Goal: Transaction & Acquisition: Purchase product/service

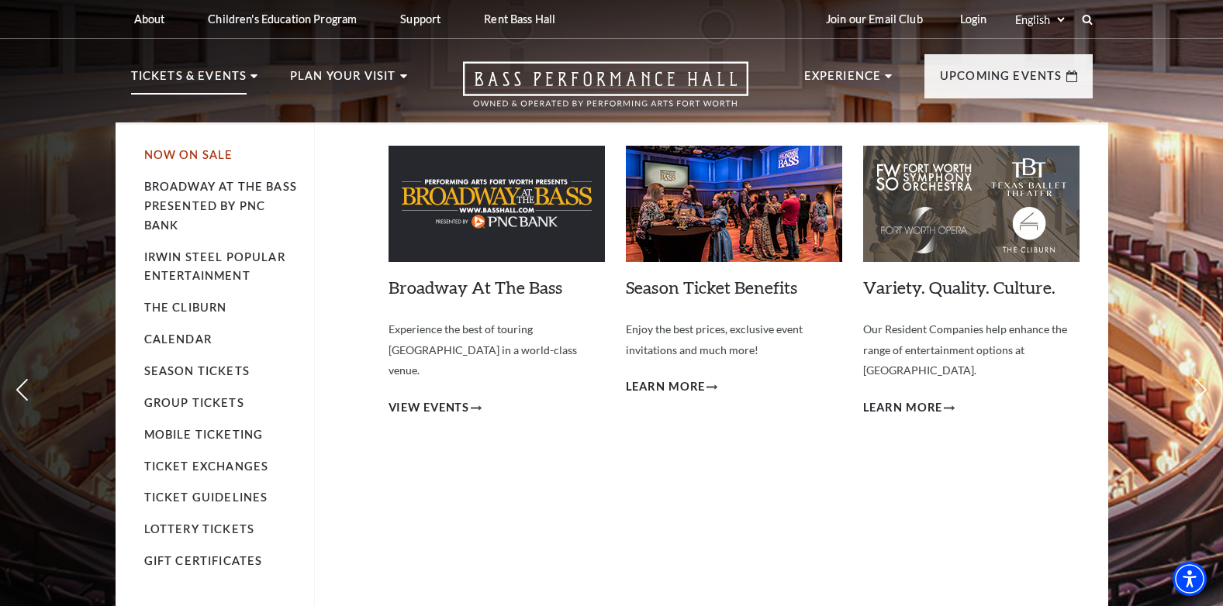
click at [198, 154] on link "Now On Sale" at bounding box center [188, 154] width 89 height 13
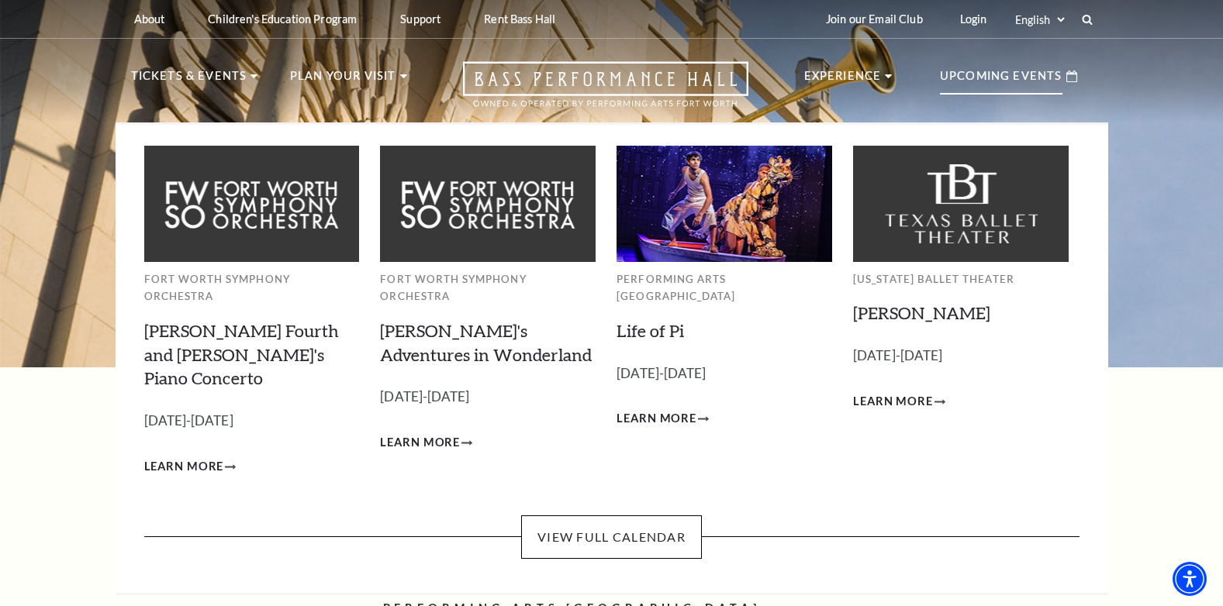
click at [994, 78] on p "Upcoming Events" at bounding box center [1001, 81] width 123 height 28
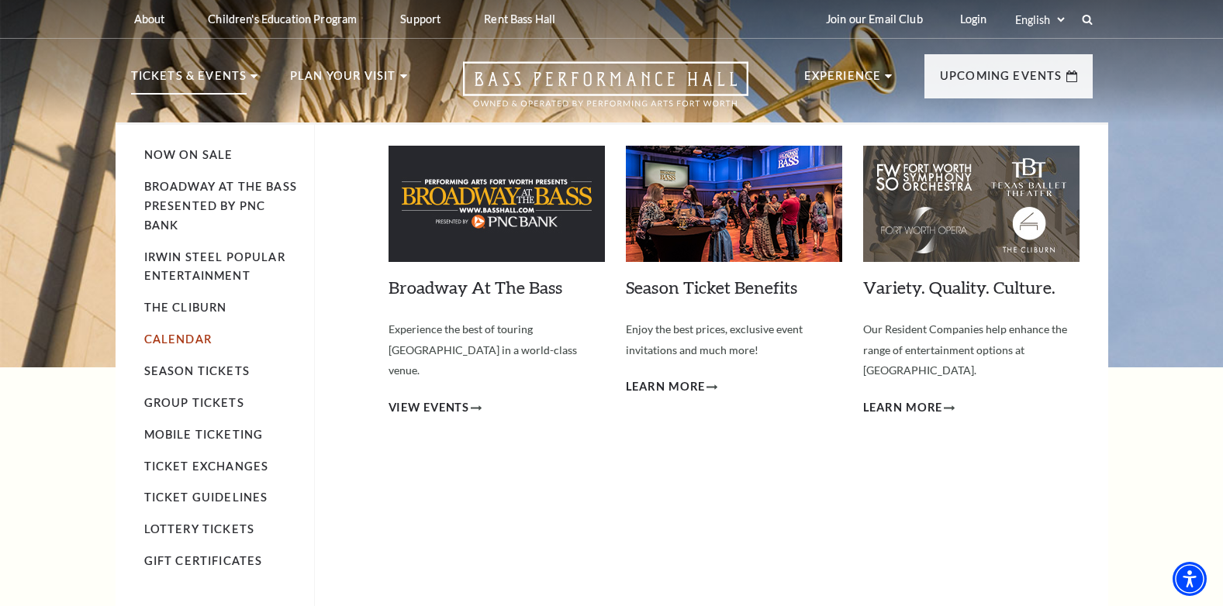
click at [197, 340] on link "Calendar" at bounding box center [177, 339] width 67 height 13
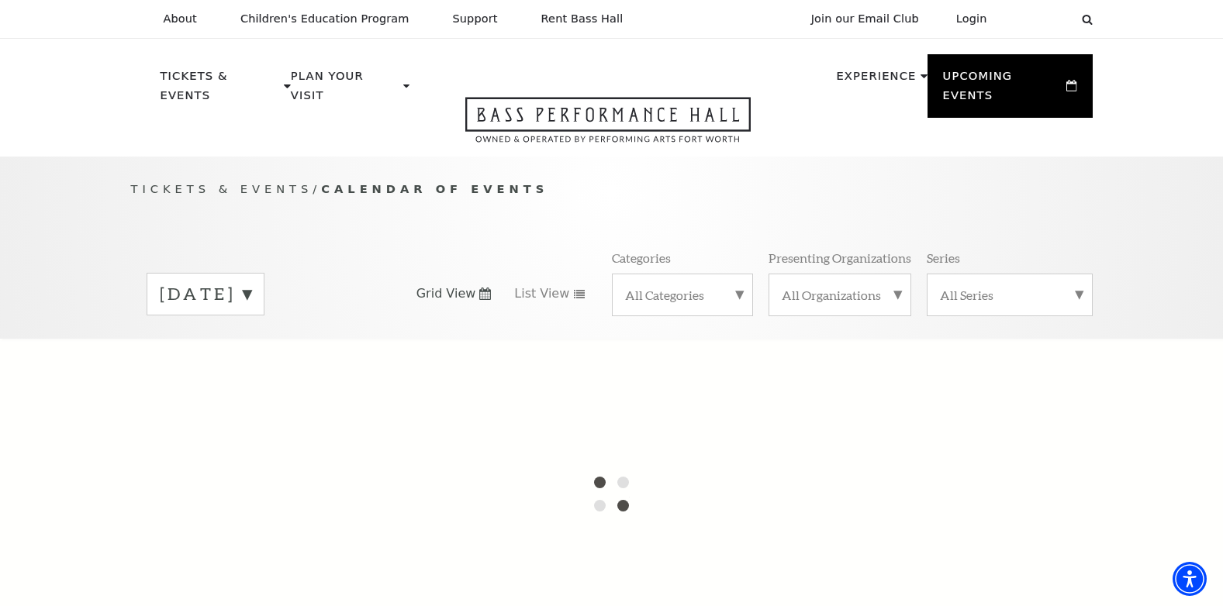
click at [251, 282] on label "September 2025" at bounding box center [205, 294] width 91 height 24
click at [212, 340] on div at bounding box center [611, 494] width 1223 height 310
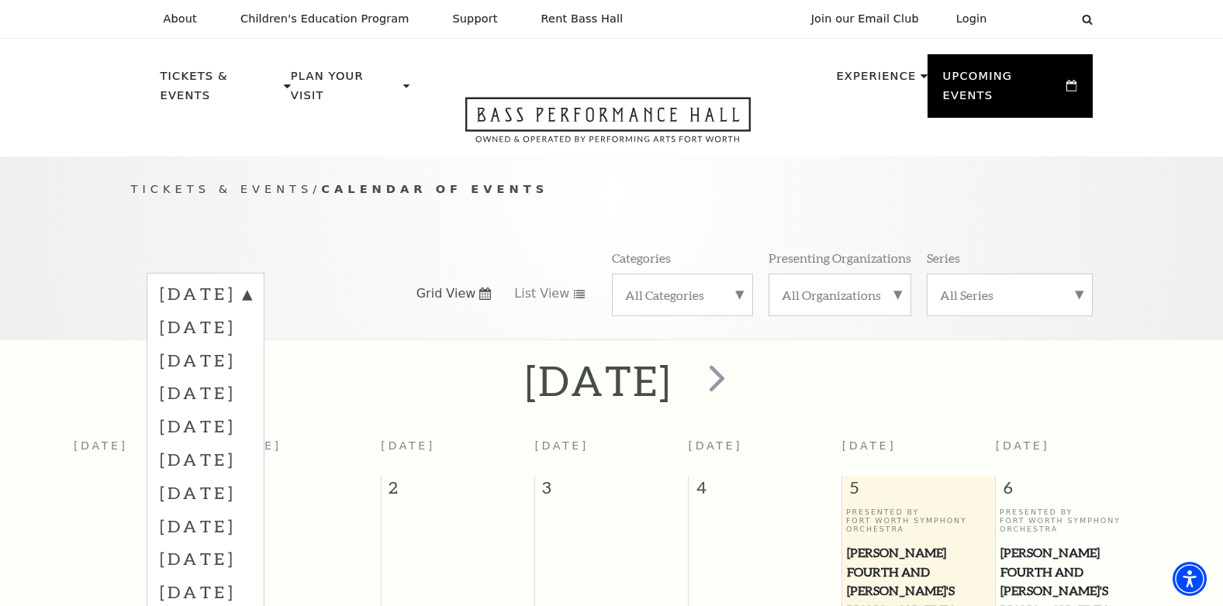
scroll to position [137, 0]
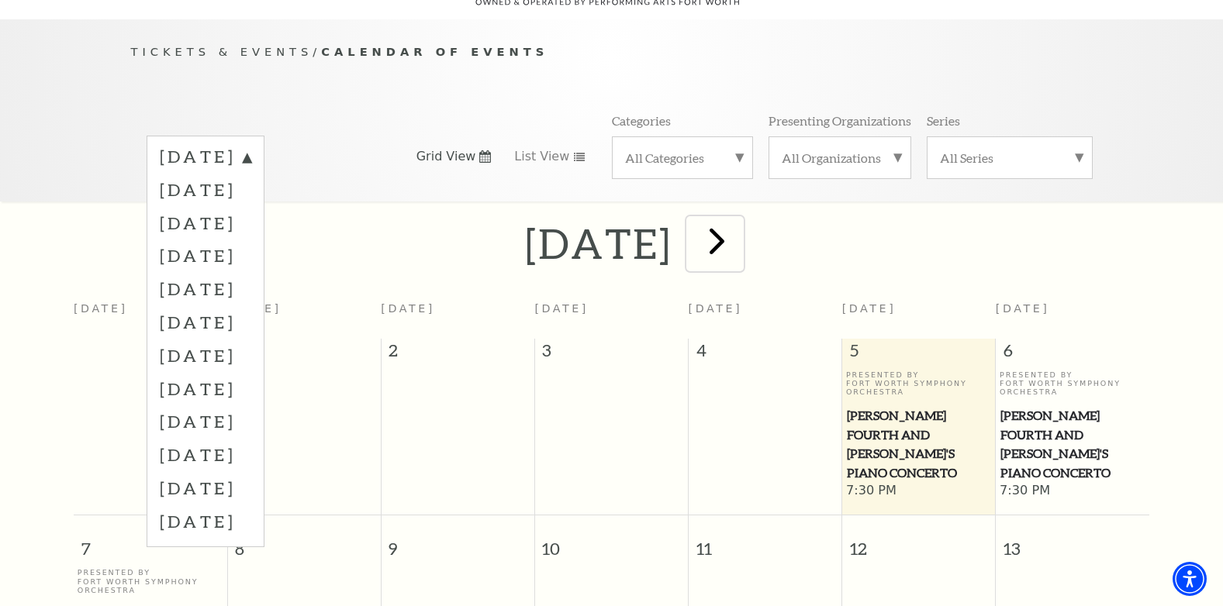
click at [739, 223] on span "next" at bounding box center [717, 241] width 44 height 44
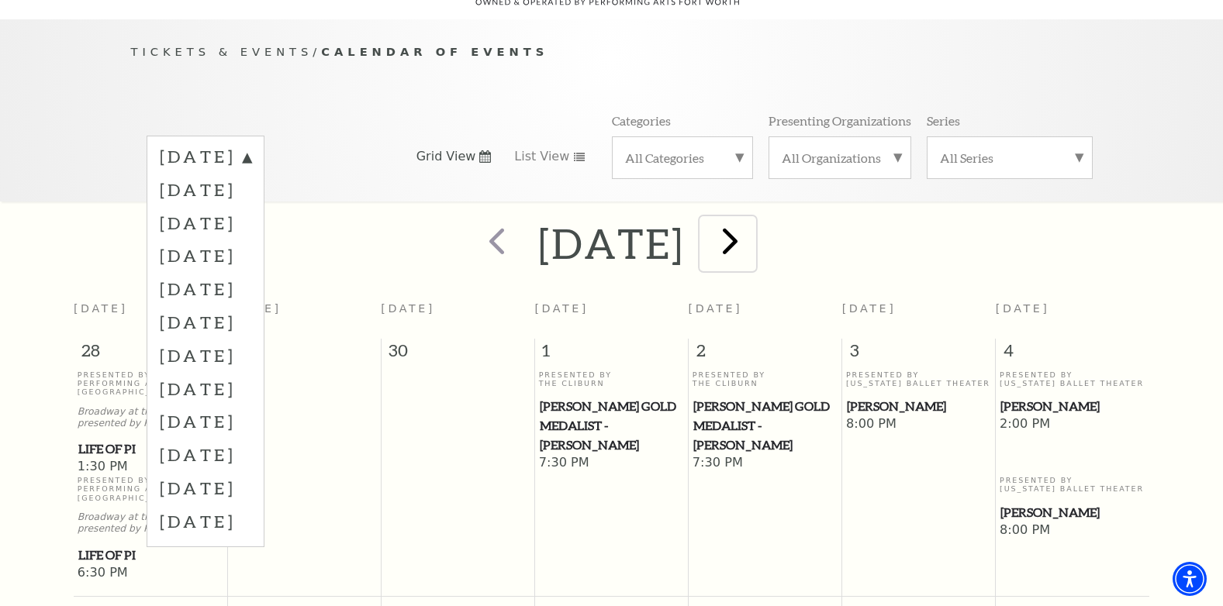
click at [752, 223] on span "next" at bounding box center [730, 241] width 44 height 44
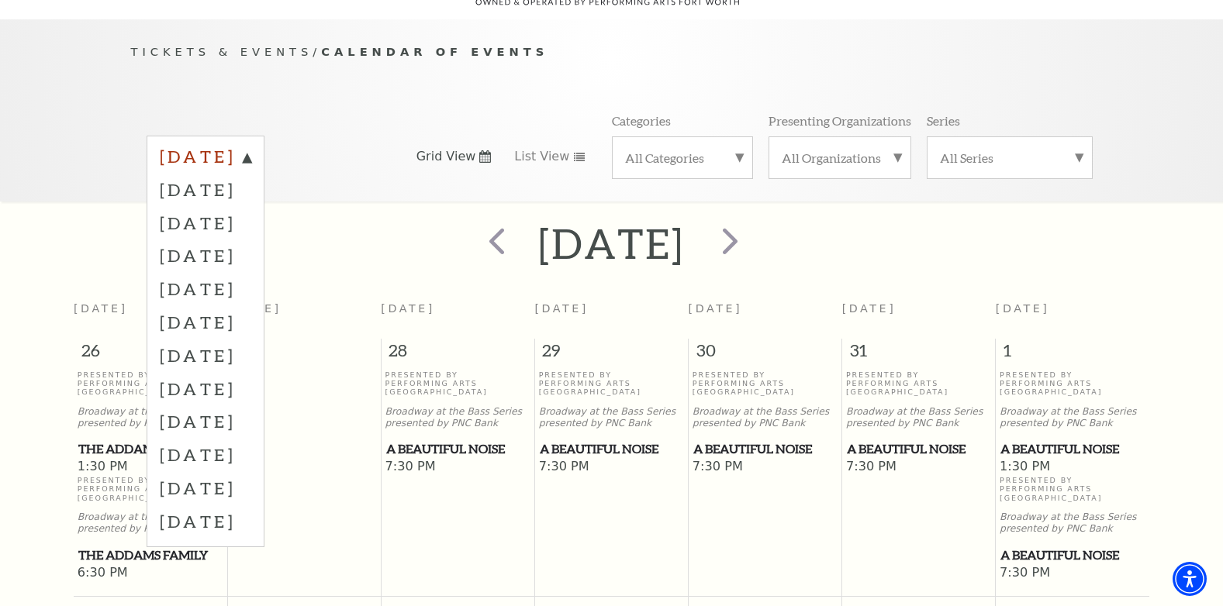
click at [251, 145] on label "September 2025" at bounding box center [205, 159] width 91 height 28
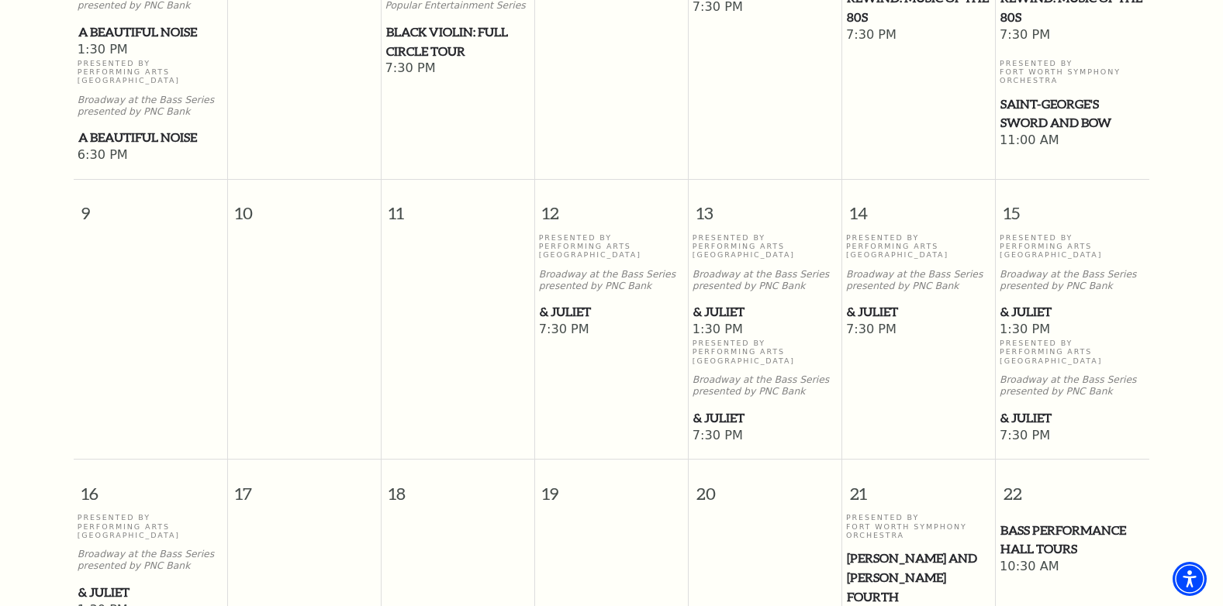
scroll to position [913, 0]
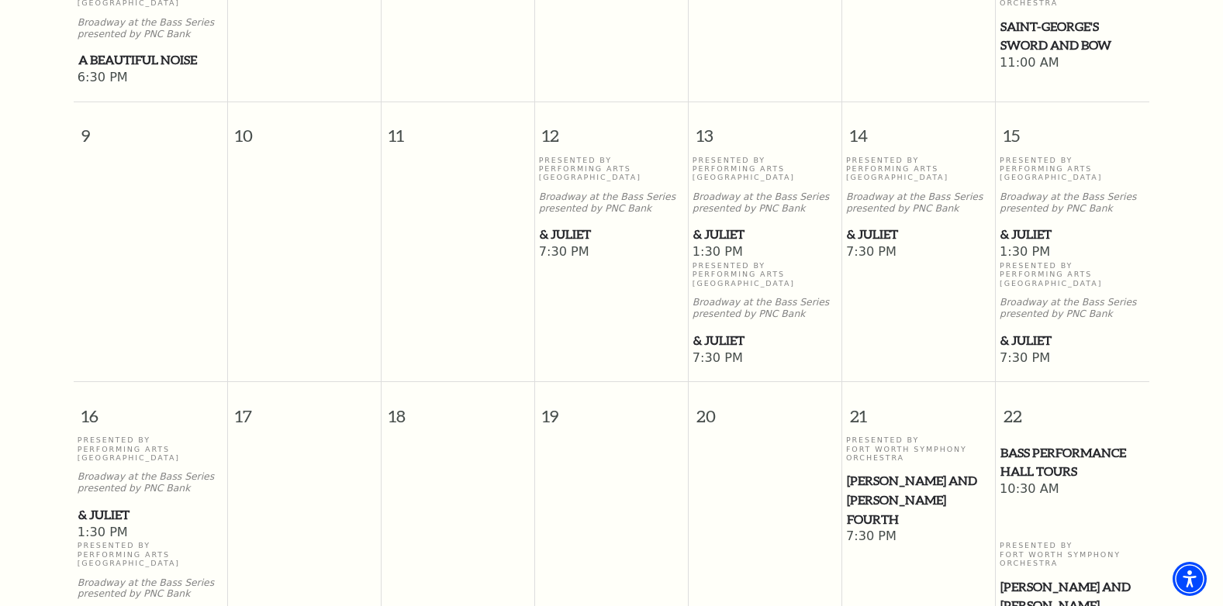
click at [1016, 334] on span "& Juliet" at bounding box center [1072, 340] width 144 height 19
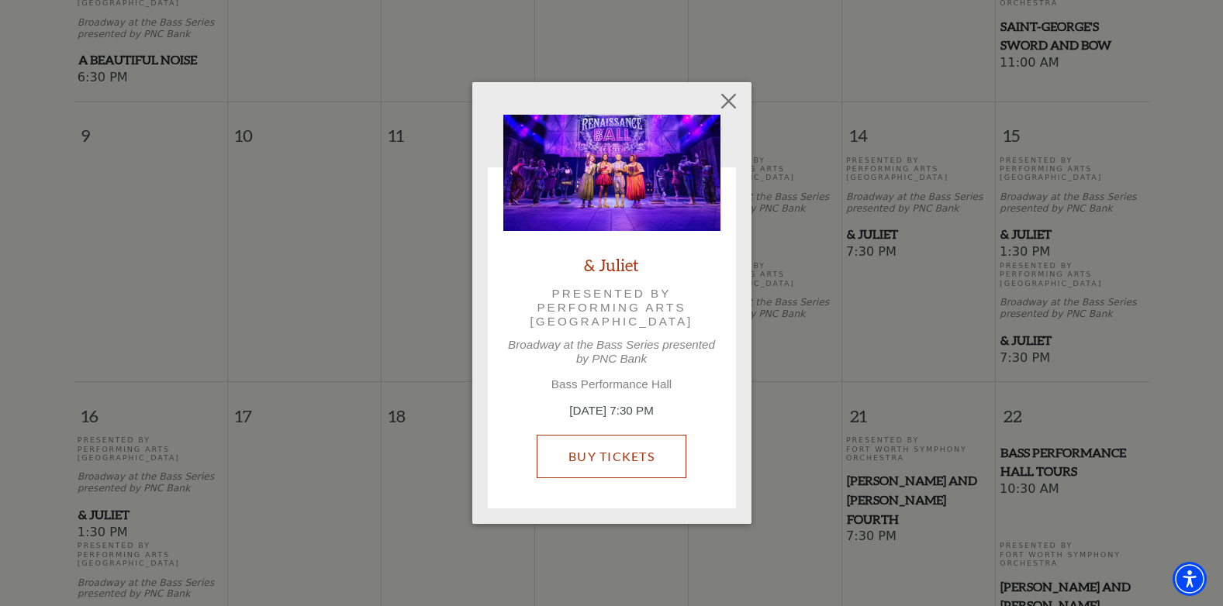
click at [627, 465] on link "Buy Tickets" at bounding box center [612, 456] width 150 height 43
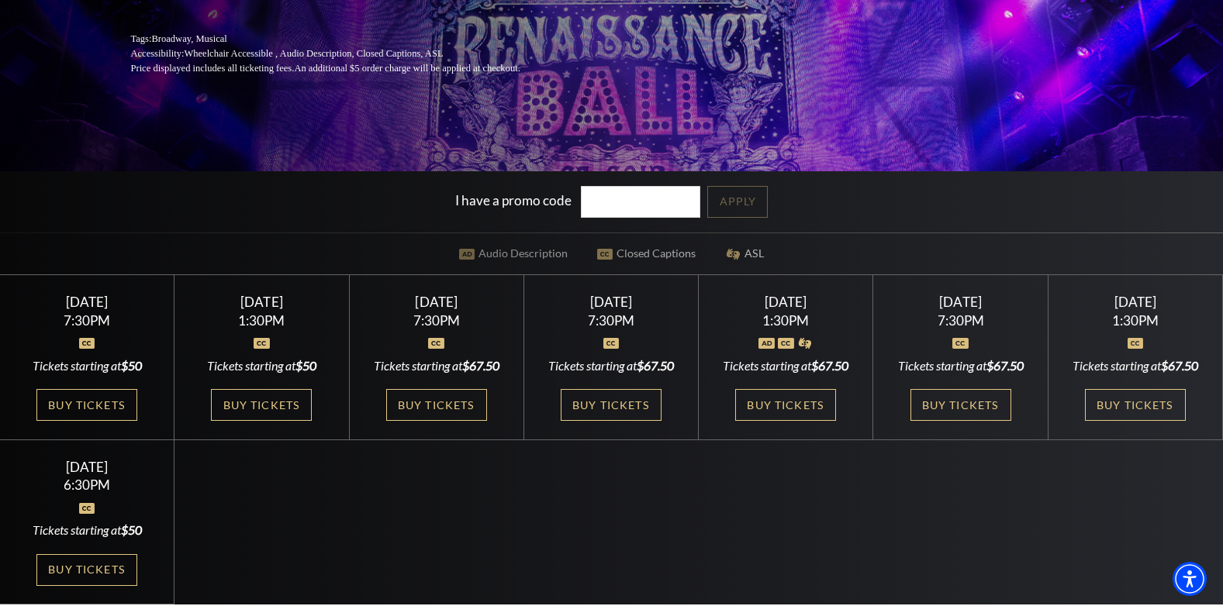
scroll to position [310, 0]
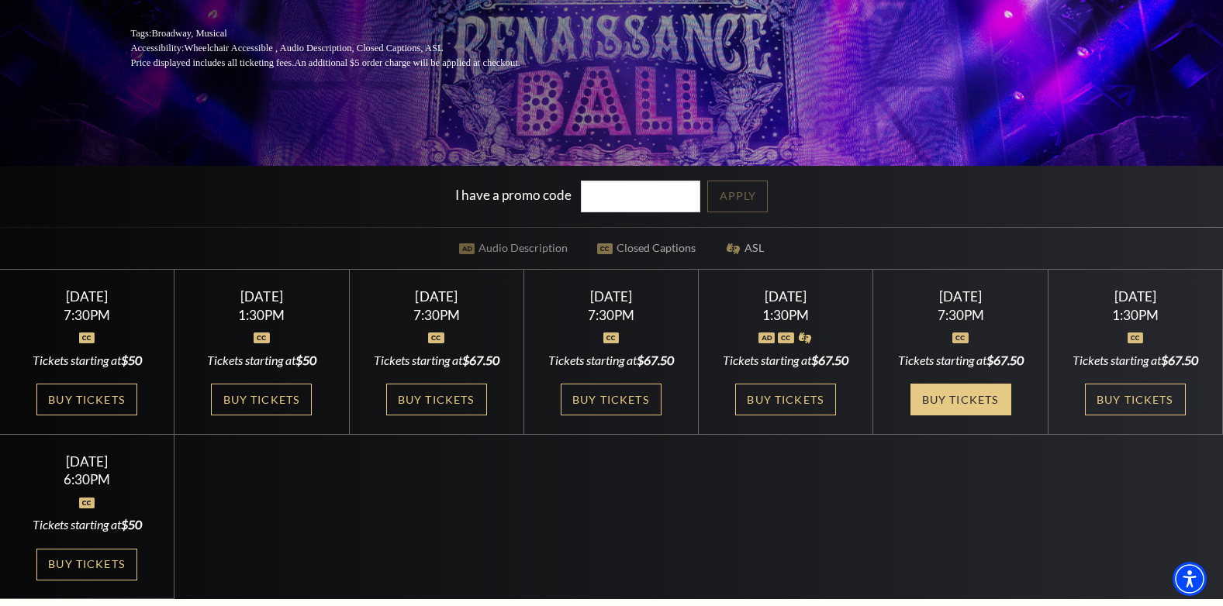
click at [972, 399] on link "Buy Tickets" at bounding box center [960, 400] width 101 height 32
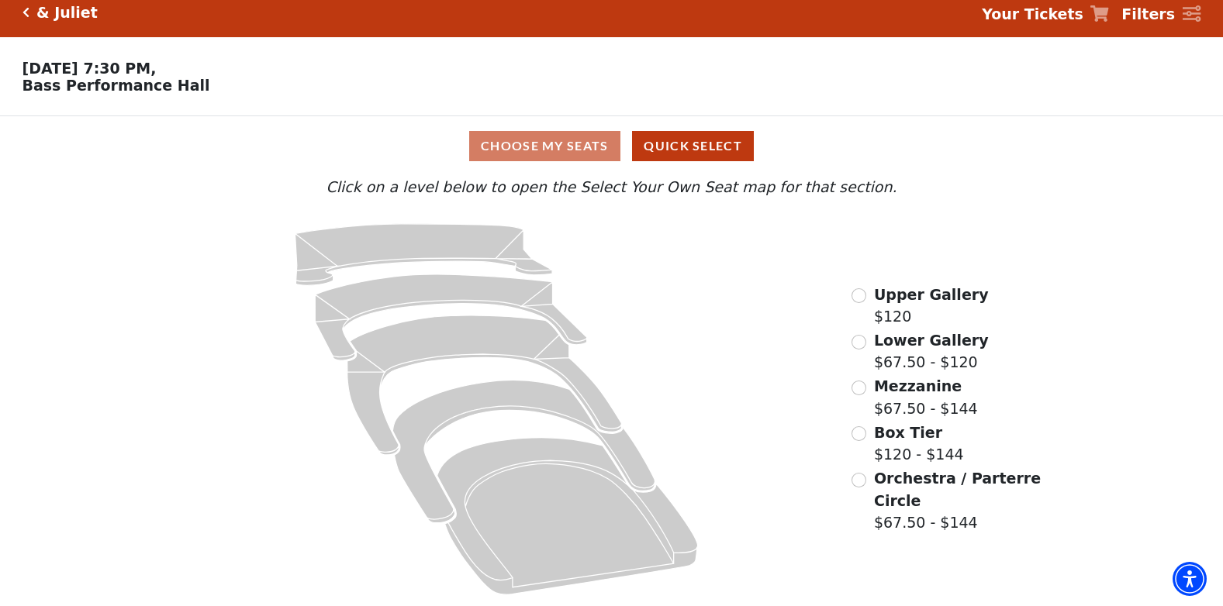
scroll to position [19, 0]
click at [861, 344] on input "Lower Gallery$67.50 - $120\a" at bounding box center [858, 342] width 15 height 15
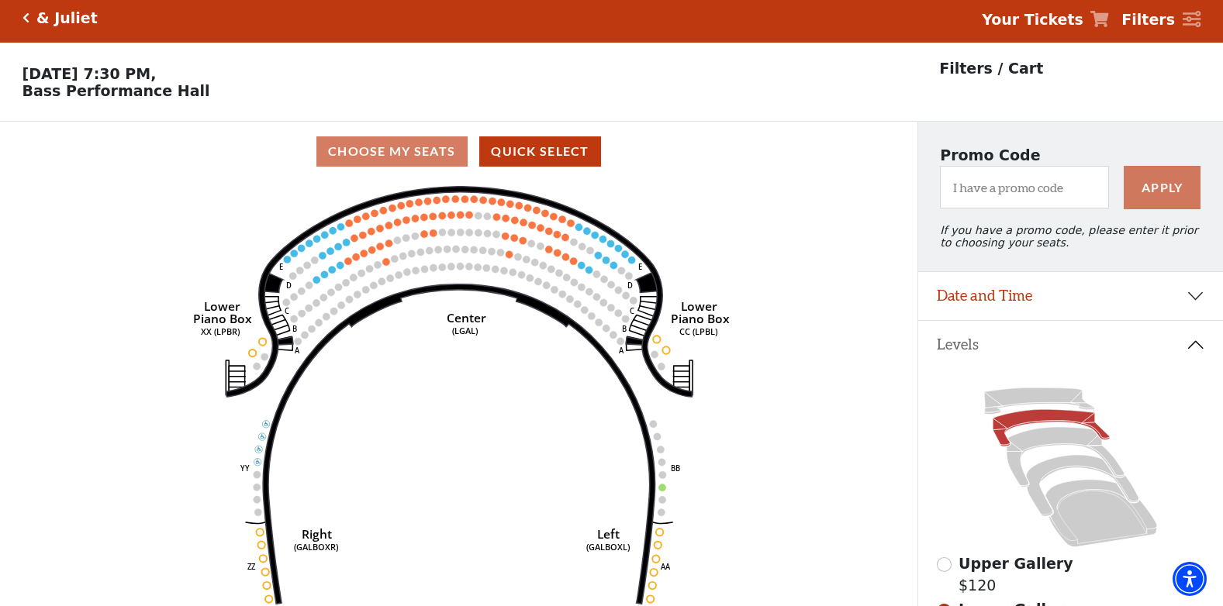
scroll to position [0, 0]
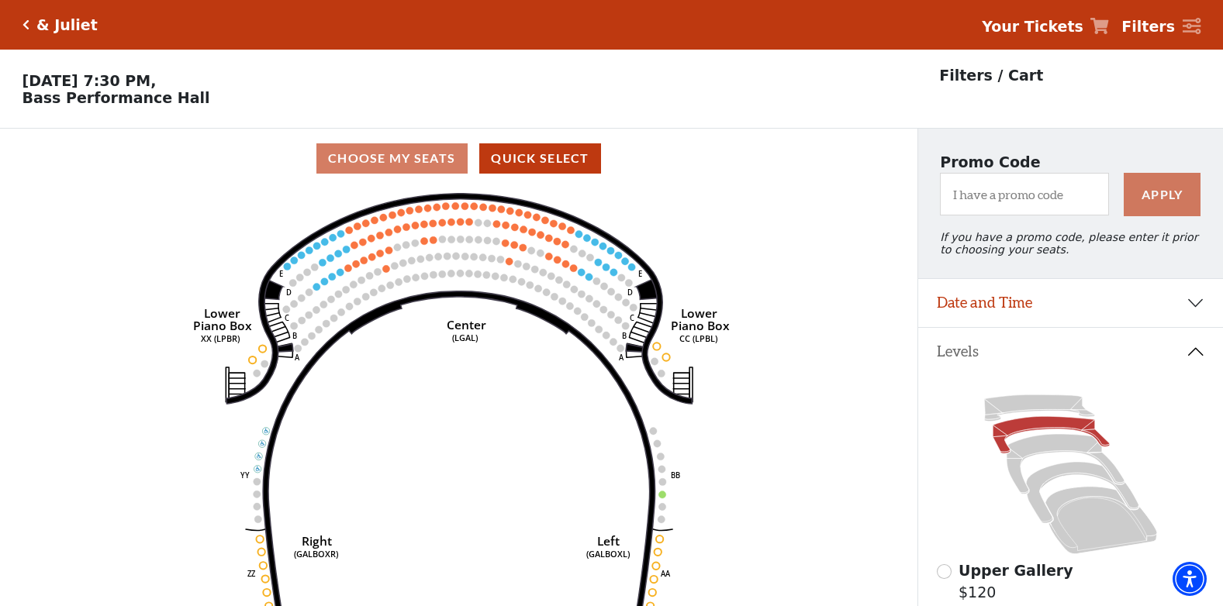
click at [1061, 26] on strong "Your Tickets" at bounding box center [1033, 26] width 102 height 17
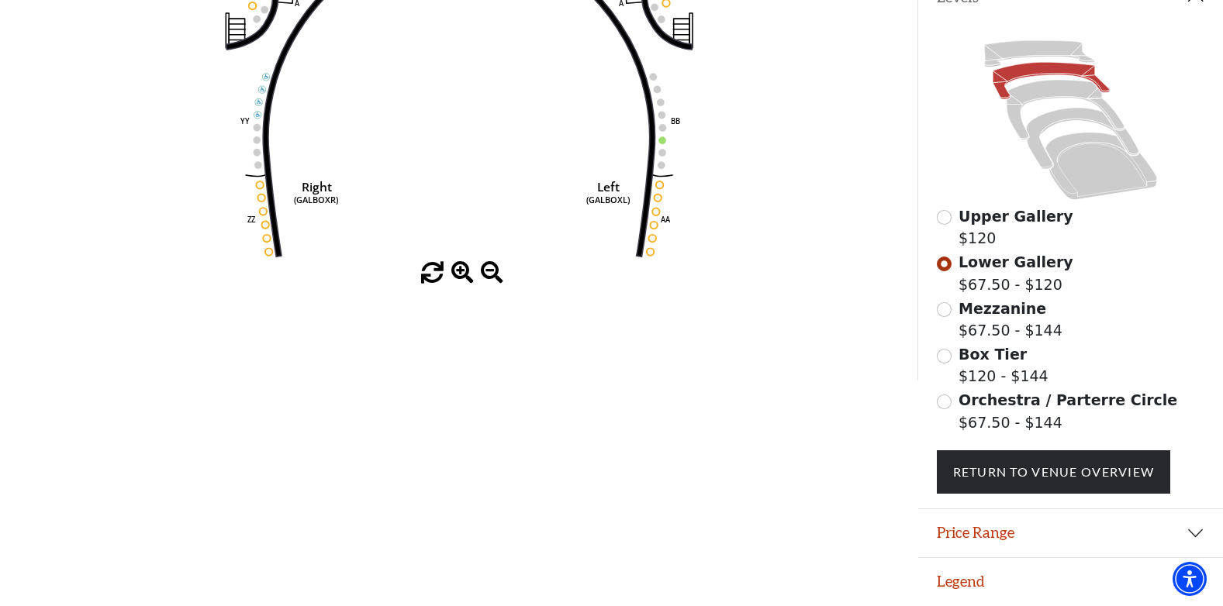
scroll to position [365, 0]
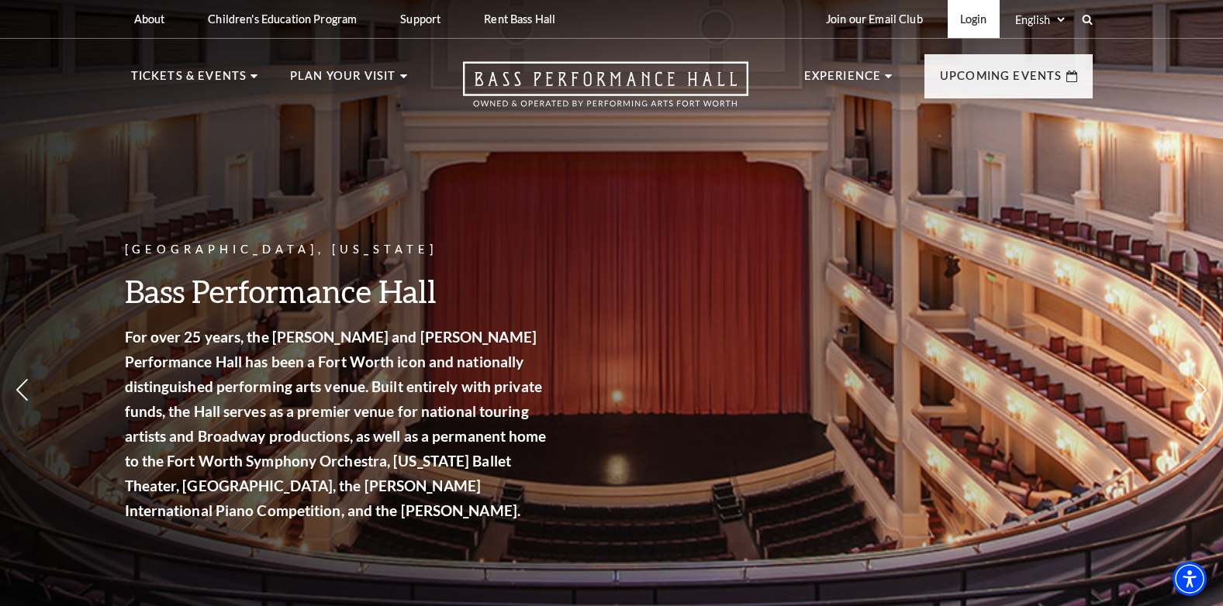
click at [985, 16] on link "Login" at bounding box center [973, 19] width 52 height 38
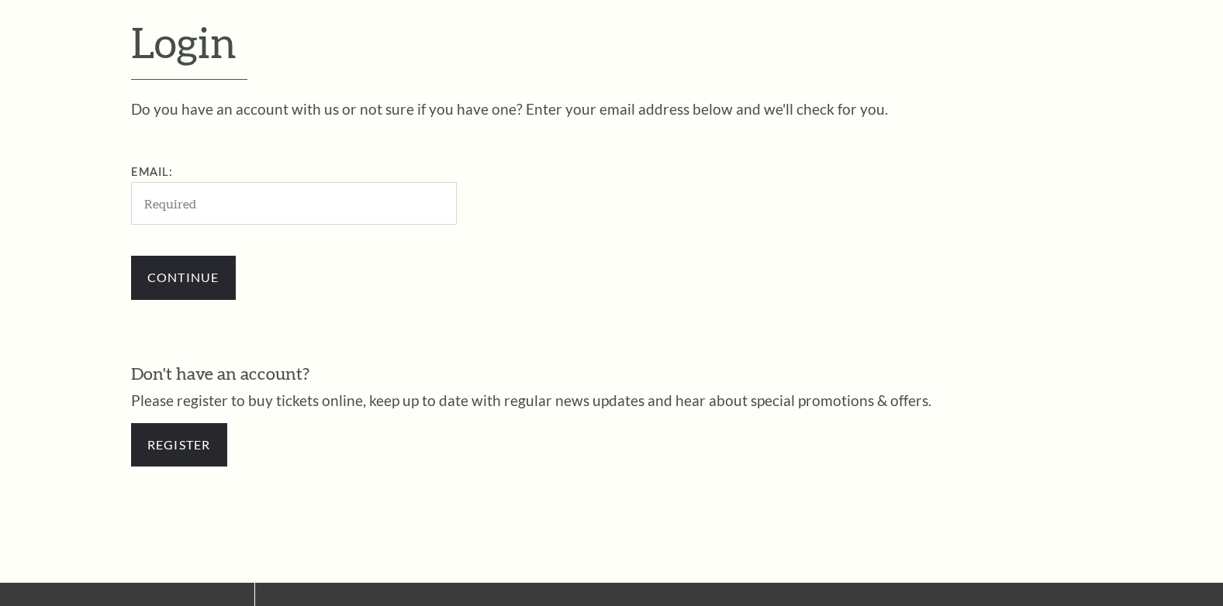
scroll to position [468, 0]
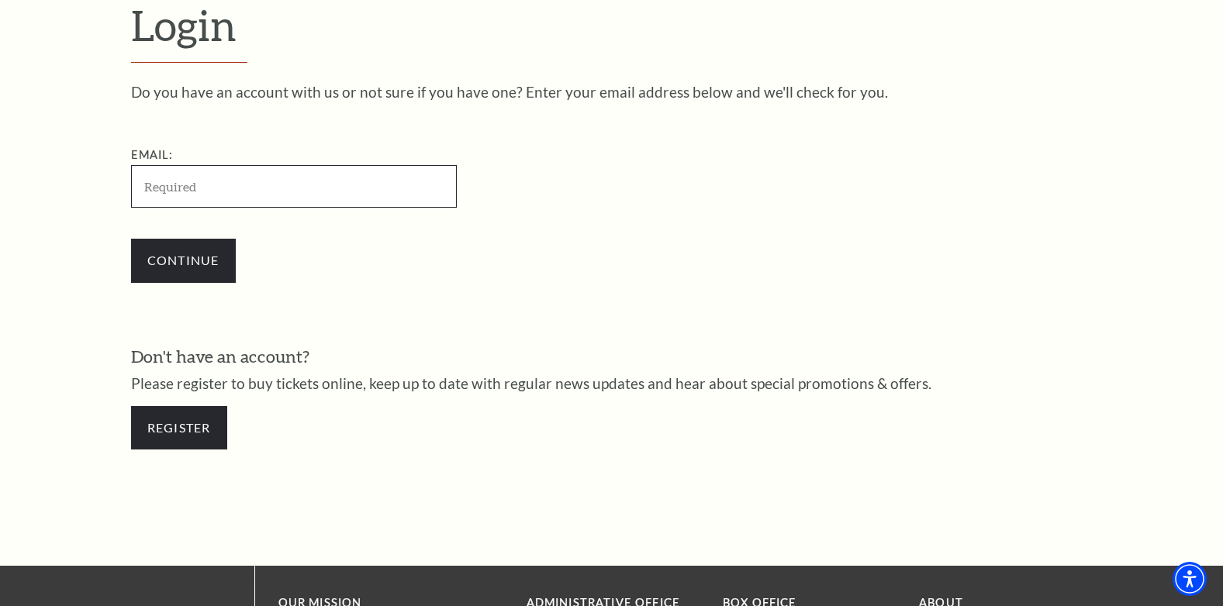
click at [286, 184] on input "Email:" at bounding box center [294, 186] width 326 height 43
type input "heidimistakes@gmail.com"
click at [131, 239] on input "Continue" at bounding box center [183, 260] width 105 height 43
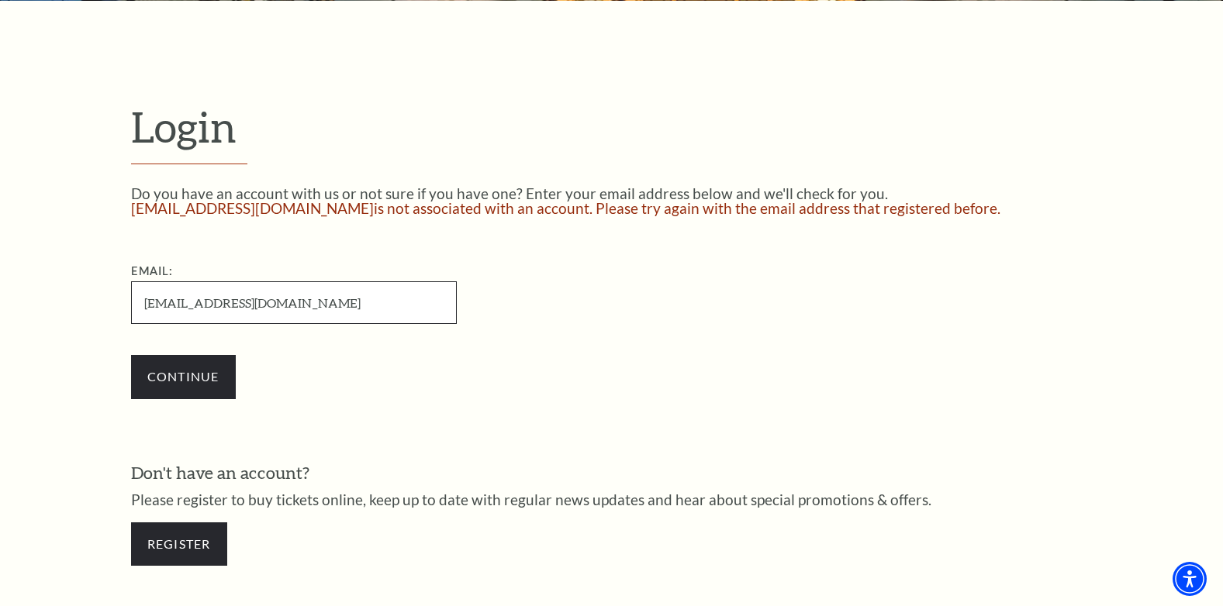
drag, startPoint x: 262, startPoint y: 304, endPoint x: 118, endPoint y: 306, distance: 144.2
click at [118, 306] on div "Login Do you have an account with us or not sure if you have one? Enter your em…" at bounding box center [612, 342] width 992 height 682
paste input "[EMAIL_ADDRESS][DOMAIN_NAME]"
type input "[EMAIL_ADDRESS][DOMAIN_NAME]"
click at [131, 355] on input "Continue" at bounding box center [183, 376] width 105 height 43
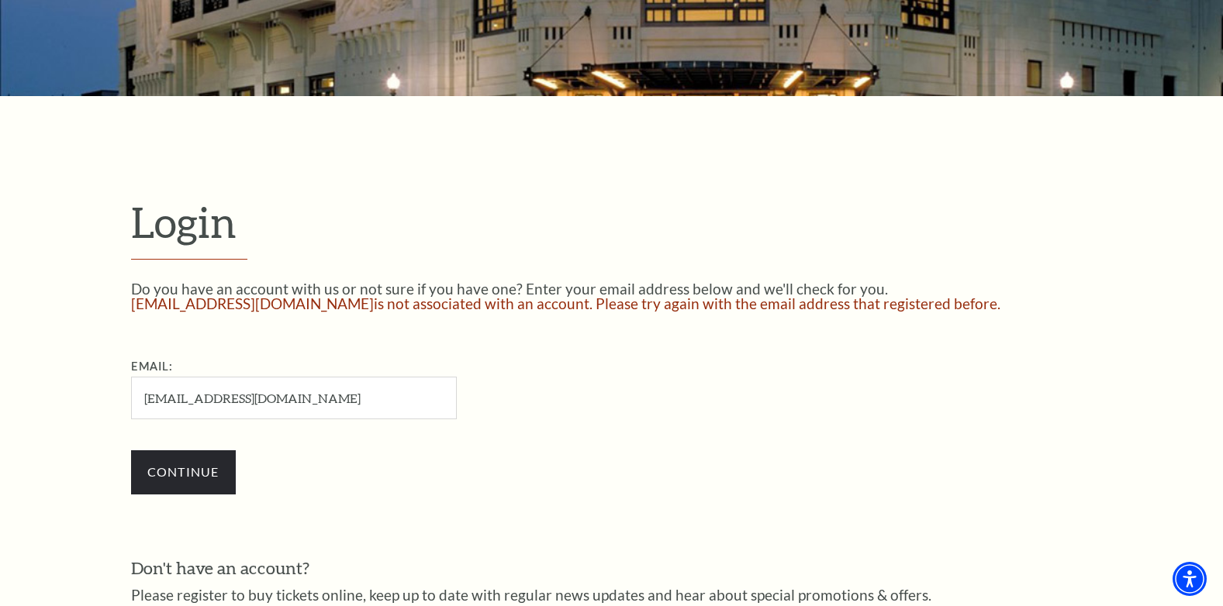
scroll to position [289, 0]
